Goal: Find specific page/section: Find specific page/section

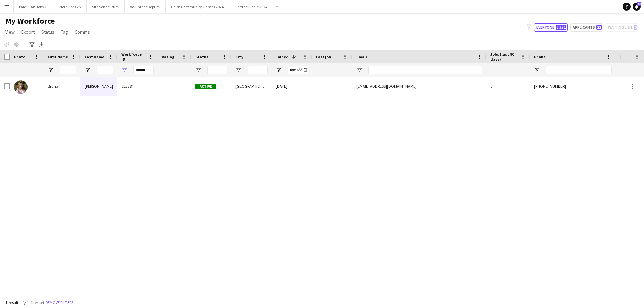
click at [72, 70] on input "First Name Filter Input" at bounding box center [68, 70] width 17 height 8
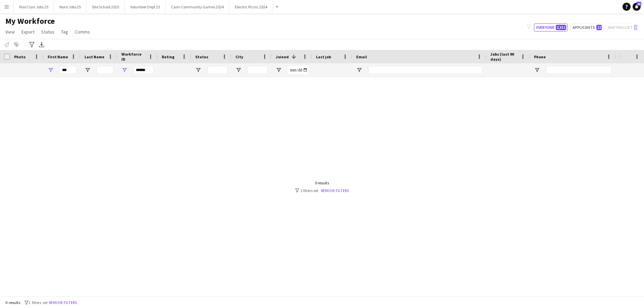
type input "***"
click at [140, 69] on input "******" at bounding box center [144, 70] width 20 height 8
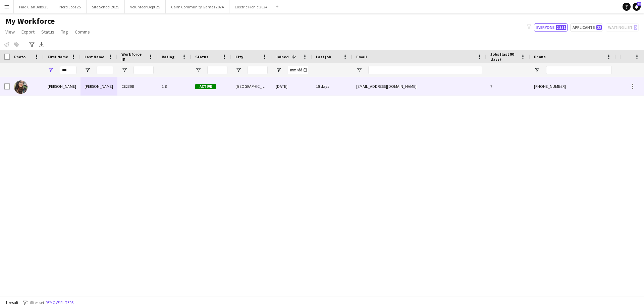
click at [85, 90] on div "Donnan" at bounding box center [99, 86] width 37 height 18
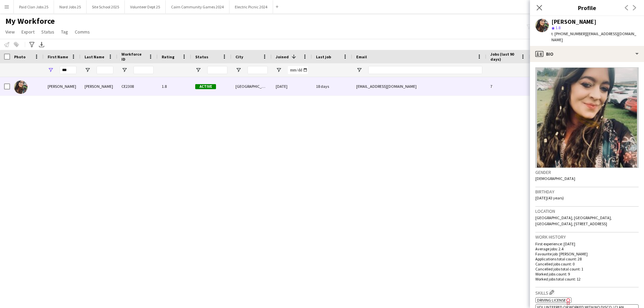
scroll to position [188, 0]
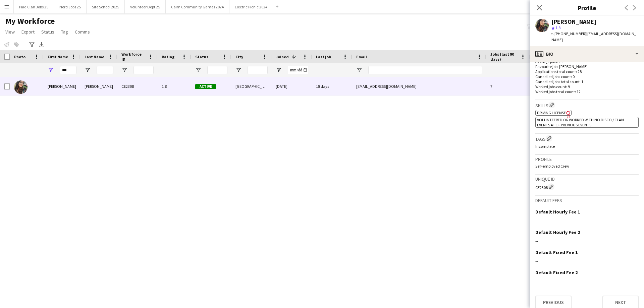
click at [542, 185] on div "Unique ID CE2308 Edit crew unique ID" at bounding box center [587, 185] width 103 height 21
copy div "CE2308"
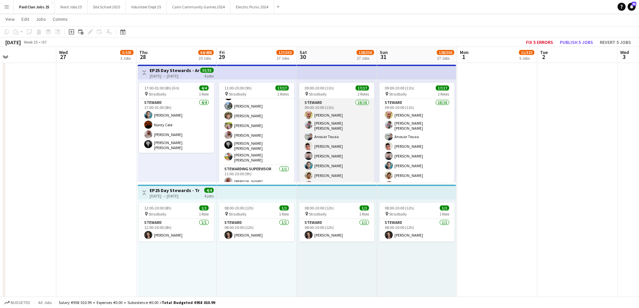
click at [328, 135] on app-card-role "[PERSON_NAME] 16/16 09:00-20:00 (11h) [PERSON_NAME] [PERSON_NAME] [PERSON_NAME]…" at bounding box center [336, 186] width 75 height 175
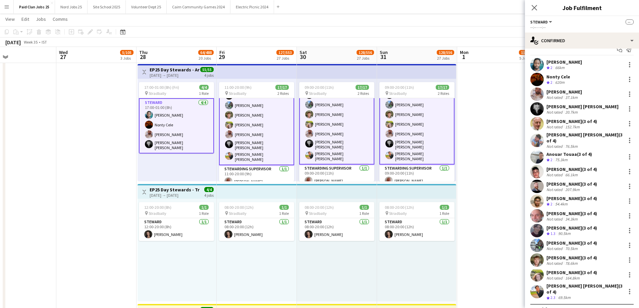
scroll to position [14, 0]
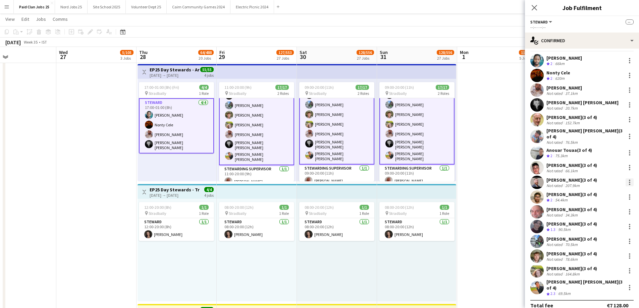
click at [627, 179] on div at bounding box center [630, 183] width 8 height 8
click at [603, 239] on span "Remove" at bounding box center [603, 240] width 42 height 6
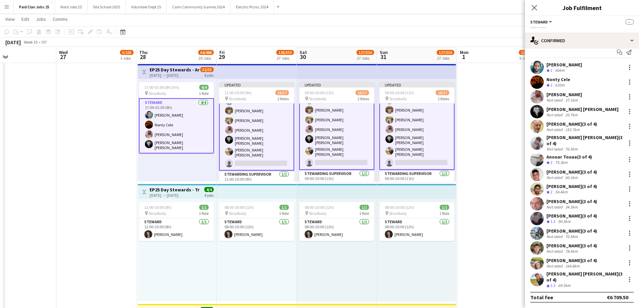
scroll to position [0, 0]
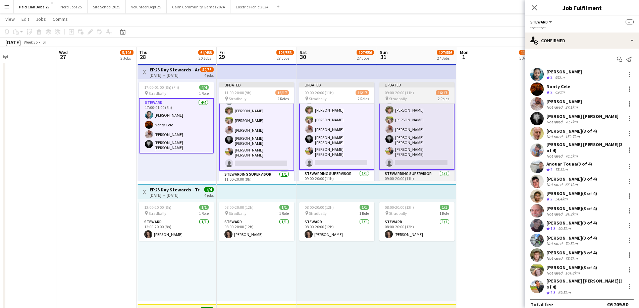
click at [478, 141] on app-date-cell "08:00-16:00 (8h) 6/6 pin Stradbally 2 Roles [PERSON_NAME] [DATE] 08:00-16:00 (8…" at bounding box center [497, 123] width 80 height 1324
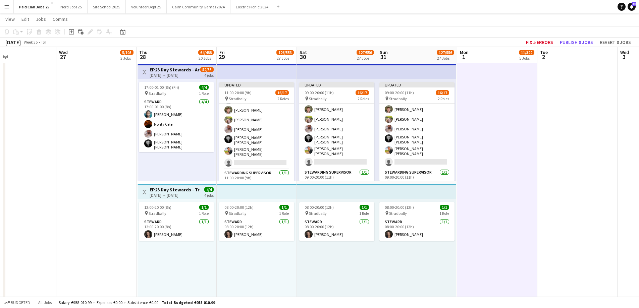
scroll to position [109, 0]
drag, startPoint x: 395, startPoint y: 69, endPoint x: 568, endPoint y: 60, distance: 173.4
click at [395, 69] on app-top-bar at bounding box center [416, 71] width 79 height 15
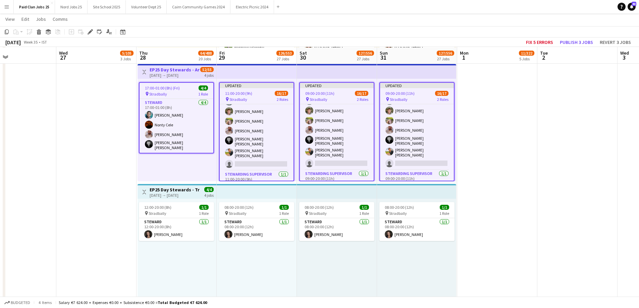
scroll to position [0, 264]
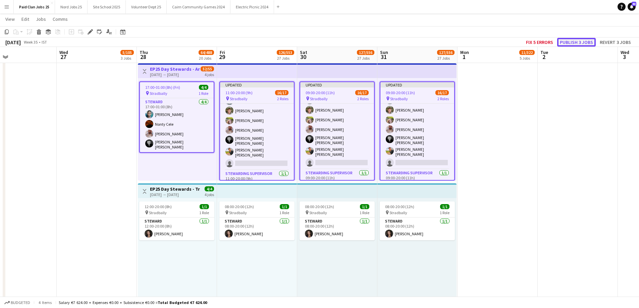
click at [575, 43] on button "Publish 3 jobs" at bounding box center [576, 42] width 39 height 9
